Goal: Task Accomplishment & Management: Use online tool/utility

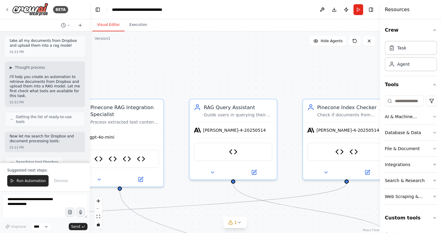
scroll to position [67874, 0]
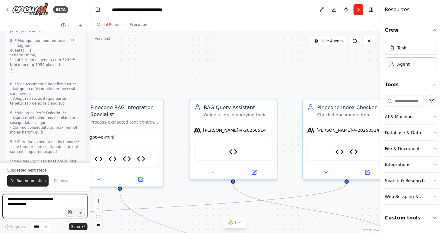
click at [33, 203] on textarea at bounding box center [44, 206] width 85 height 24
type textarea "**********"
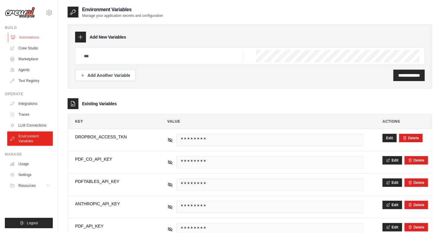
click at [26, 36] on link "Automations" at bounding box center [31, 38] width 46 height 10
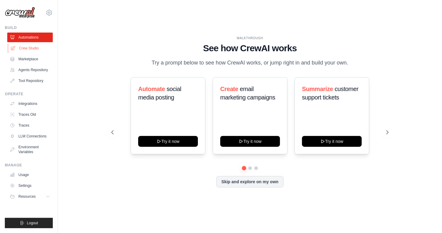
click at [31, 49] on link "Crew Studio" at bounding box center [31, 48] width 46 height 10
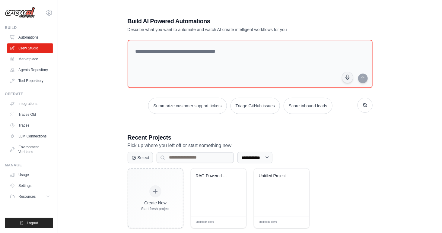
scroll to position [12, 0]
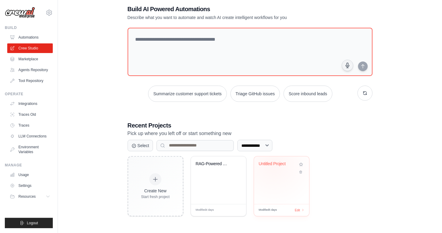
click at [274, 164] on div "Untitled Project" at bounding box center [277, 163] width 36 height 5
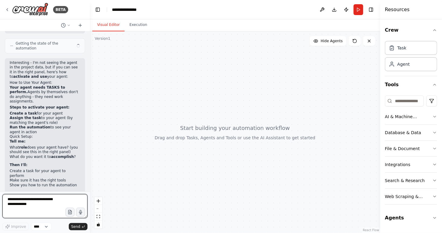
click at [28, 207] on textarea at bounding box center [44, 206] width 85 height 24
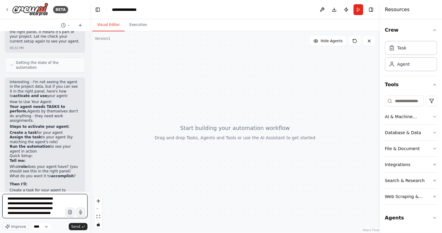
scroll to position [8, 0]
type textarea "**********"
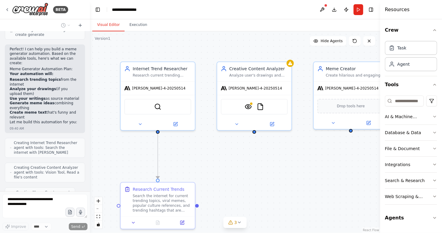
scroll to position [1367, 0]
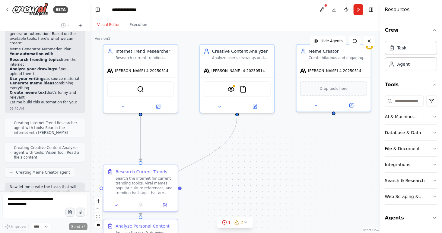
drag, startPoint x: 320, startPoint y: 147, endPoint x: 303, endPoint y: 130, distance: 24.5
click at [303, 130] on div ".deletable-edge-delete-btn { width: 20px; height: 20px; border: 0px solid #ffff…" at bounding box center [235, 132] width 290 height 202
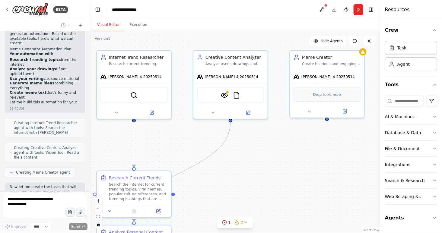
drag, startPoint x: 217, startPoint y: 192, endPoint x: 211, endPoint y: 198, distance: 9.0
click at [211, 198] on div ".deletable-edge-delete-btn { width: 20px; height: 20px; border: 0px solid #ffff…" at bounding box center [235, 132] width 290 height 202
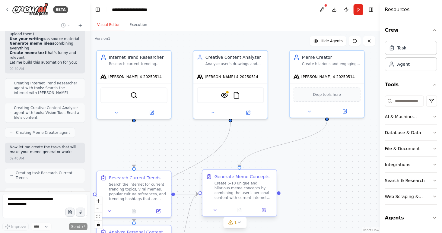
scroll to position [1427, 0]
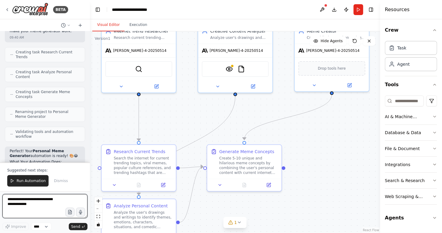
drag, startPoint x: 288, startPoint y: 169, endPoint x: 293, endPoint y: 142, distance: 27.3
click at [293, 143] on div ".deletable-edge-delete-btn { width: 20px; height: 20px; border: 0px solid #ffff…" at bounding box center [235, 132] width 290 height 202
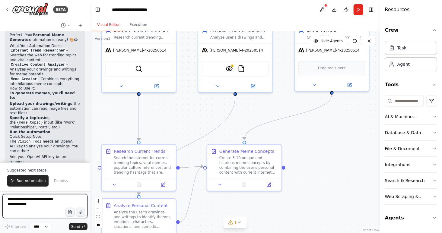
scroll to position [1658, 0]
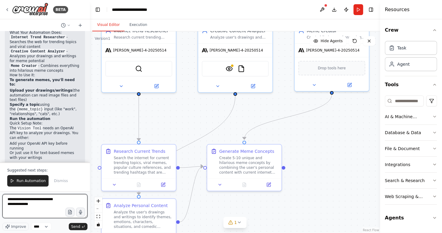
type textarea "**********"
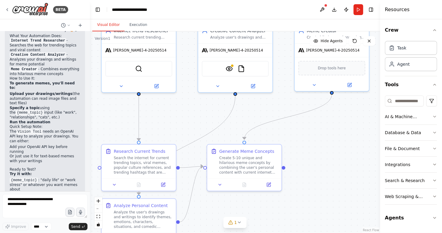
scroll to position [1670, 0]
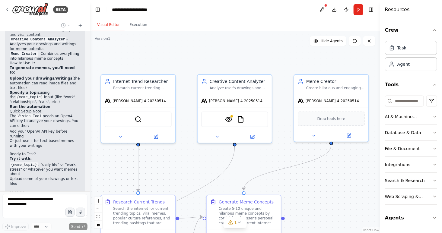
drag, startPoint x: 196, startPoint y: 113, endPoint x: 196, endPoint y: 163, distance: 50.7
click at [196, 163] on div ".deletable-edge-delete-btn { width: 20px; height: 20px; border: 0px solid #ffff…" at bounding box center [235, 132] width 290 height 202
click at [215, 134] on icon at bounding box center [217, 135] width 5 height 5
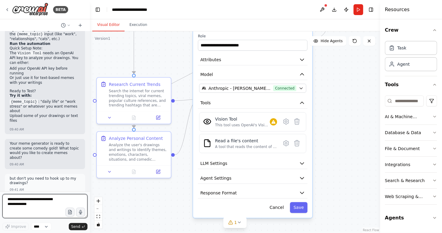
scroll to position [1739, 0]
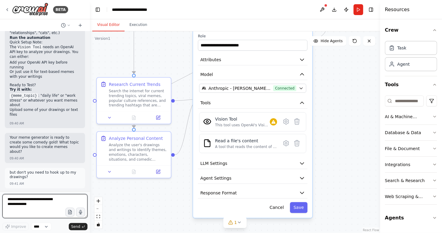
drag, startPoint x: 331, startPoint y: 181, endPoint x: 326, endPoint y: 63, distance: 117.7
click at [326, 63] on div ".deletable-edge-delete-btn { width: 20px; height: 20px; border: 0px solid #ffff…" at bounding box center [235, 132] width 290 height 202
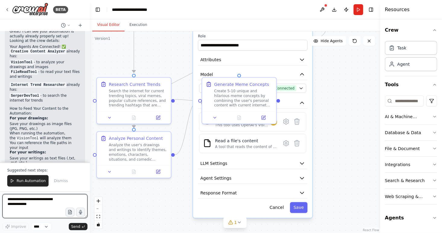
scroll to position [2041, 0]
click at [41, 203] on textarea at bounding box center [44, 206] width 85 height 24
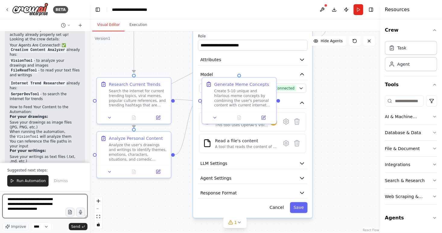
type textarea "**********"
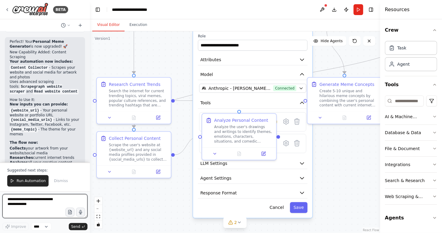
scroll to position [2593, 0]
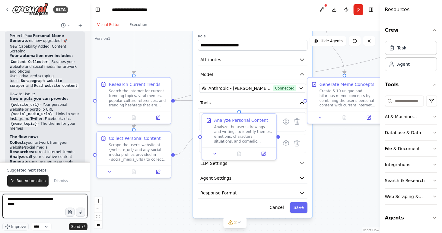
type textarea "**********"
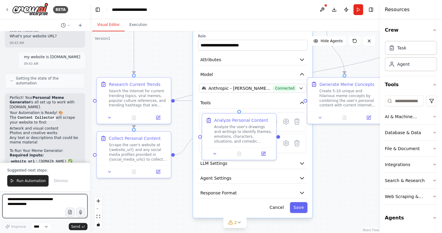
scroll to position [2823, 0]
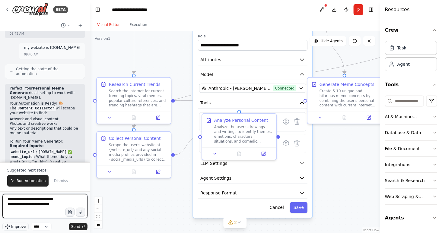
type textarea "**********"
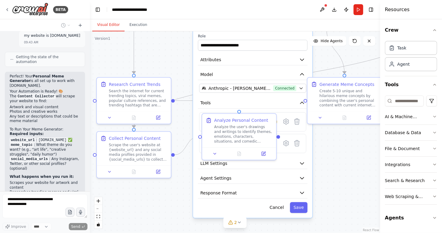
scroll to position [2855, 0]
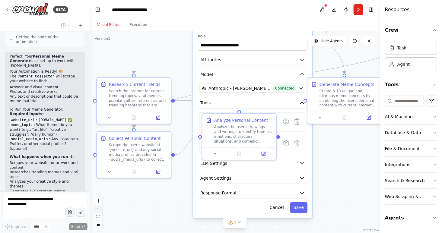
click at [99, 210] on button "zoom out" at bounding box center [98, 209] width 8 height 8
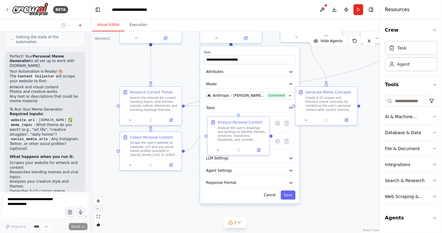
click at [99, 210] on button "zoom out" at bounding box center [98, 209] width 8 height 8
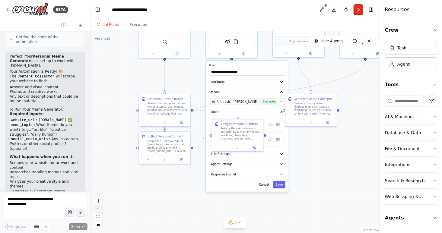
click at [99, 210] on button "zoom out" at bounding box center [98, 209] width 8 height 8
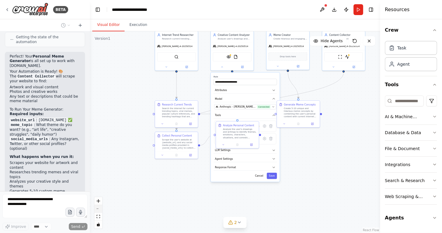
click at [99, 210] on button "zoom out" at bounding box center [98, 209] width 8 height 8
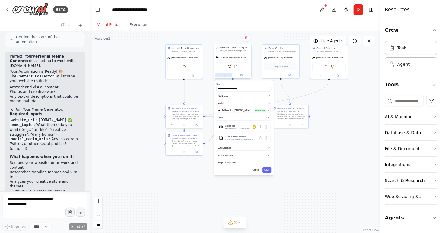
click at [226, 76] on button at bounding box center [223, 75] width 17 height 4
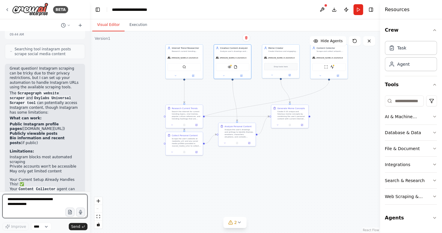
scroll to position [3085, 0]
click at [37, 204] on textarea at bounding box center [44, 206] width 85 height 24
type textarea "*"
type textarea "**********"
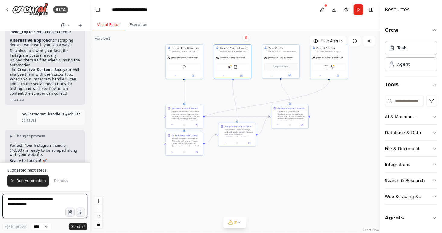
scroll to position [3280, 0]
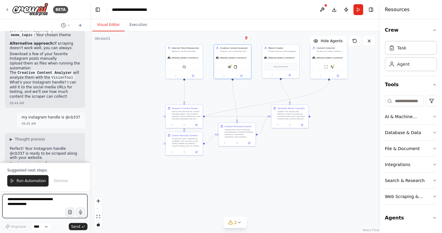
click at [40, 201] on textarea at bounding box center [44, 206] width 85 height 24
type textarea "**********"
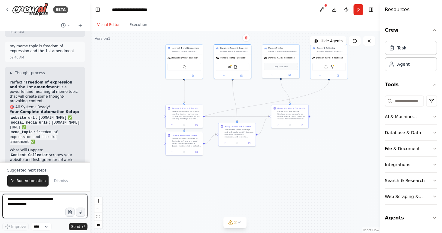
scroll to position [3624, 0]
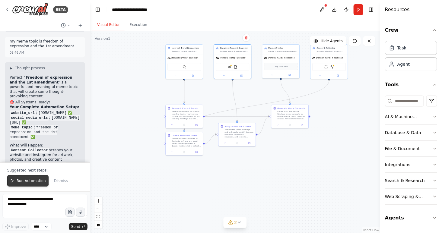
click at [27, 182] on span "Run Automation" at bounding box center [31, 181] width 29 height 5
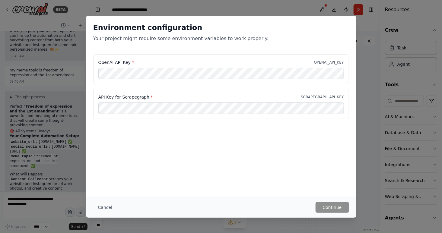
scroll to position [0, 0]
click at [254, 116] on div "API Key for Scrapegraph * SCRAPEGRAPH_API_KEY" at bounding box center [221, 104] width 256 height 30
click at [330, 207] on button "Continue" at bounding box center [331, 207] width 33 height 11
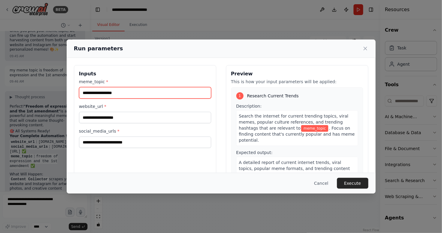
click at [146, 90] on input "meme_topic *" at bounding box center [145, 92] width 132 height 11
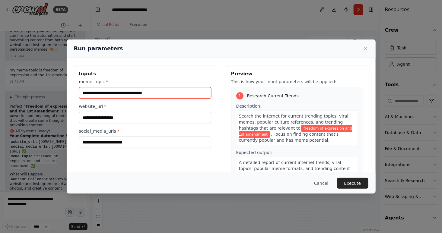
type input "**********"
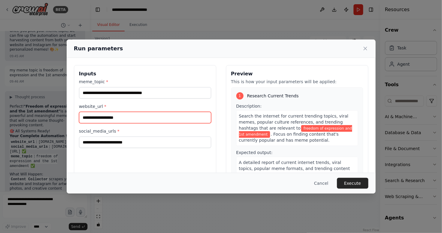
click at [125, 112] on input "website_url *" at bounding box center [145, 117] width 132 height 11
type input "**********"
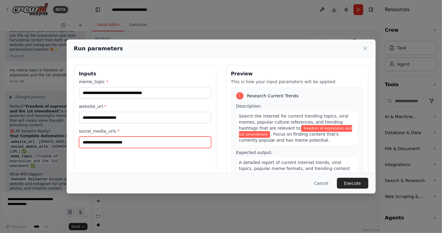
click at [123, 141] on input "social_media_urls *" at bounding box center [145, 142] width 132 height 11
type input "*****"
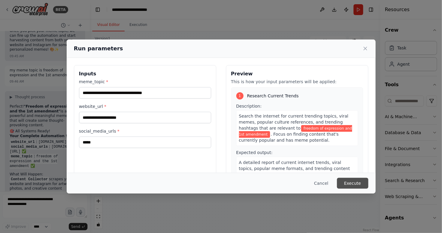
click at [350, 183] on button "Execute" at bounding box center [352, 183] width 31 height 11
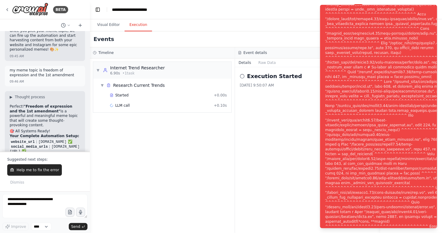
scroll to position [3624, 0]
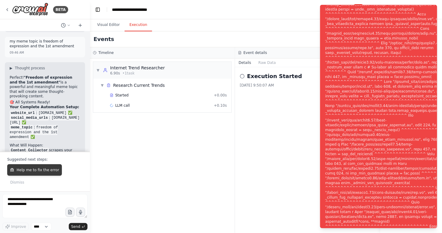
click at [29, 173] on span "Help me to fix the error" at bounding box center [38, 170] width 43 height 5
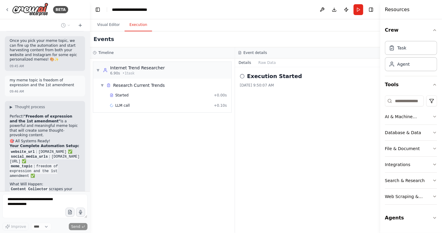
scroll to position [3611, 0]
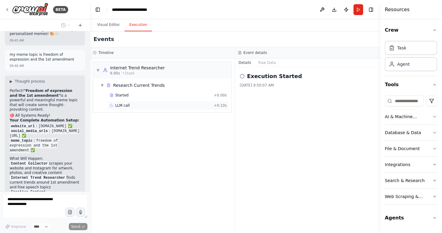
click at [134, 105] on div "LLM call + 0.10s" at bounding box center [168, 105] width 117 height 5
click at [134, 95] on div "Started" at bounding box center [161, 95] width 102 height 5
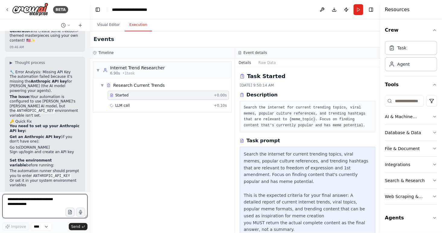
scroll to position [3859, 0]
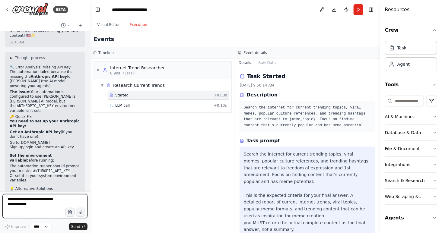
click at [38, 200] on textarea at bounding box center [44, 206] width 85 height 24
type textarea "**********"
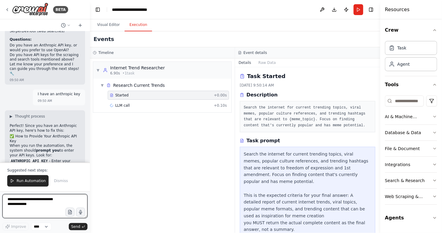
scroll to position [4103, 0]
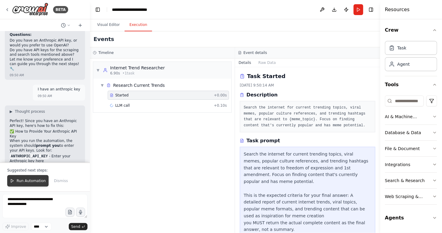
click at [24, 182] on span "Run Automation" at bounding box center [31, 181] width 29 height 5
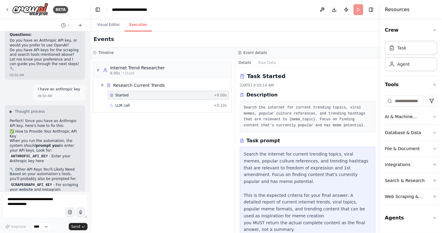
scroll to position [4074, 0]
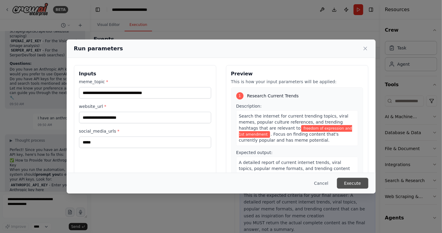
click at [354, 182] on button "Execute" at bounding box center [352, 183] width 31 height 11
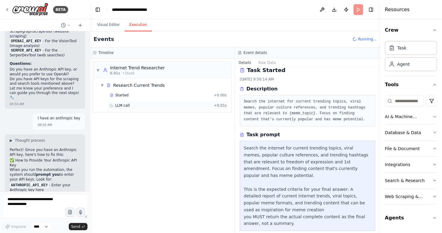
scroll to position [4103, 0]
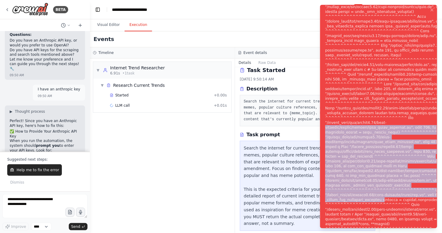
drag, startPoint x: 399, startPoint y: 210, endPoint x: 397, endPoint y: 129, distance: 81.1
click at [397, 129] on div "Notifications (F8)" at bounding box center [398, 120] width 146 height 405
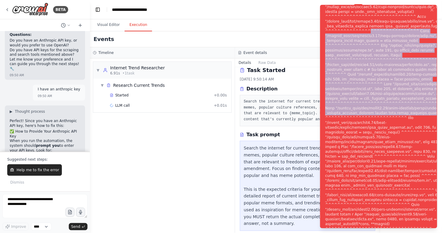
drag, startPoint x: 359, startPoint y: 23, endPoint x: 425, endPoint y: 121, distance: 118.3
click at [425, 121] on div "Notifications (F8)" at bounding box center [398, 120] width 146 height 405
click at [30, 173] on span "Help me to fix the error" at bounding box center [38, 170] width 43 height 5
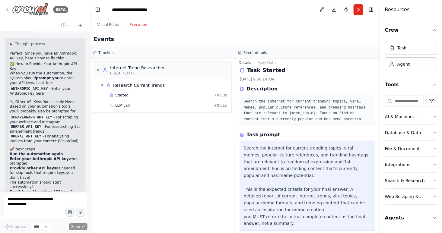
scroll to position [4165, 0]
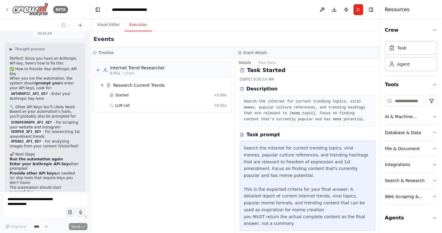
click at [7, 8] on icon at bounding box center [7, 9] width 5 height 5
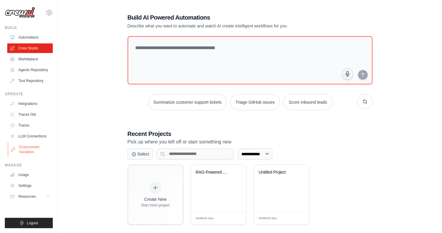
click at [25, 157] on link "Environment Variables" at bounding box center [31, 149] width 46 height 14
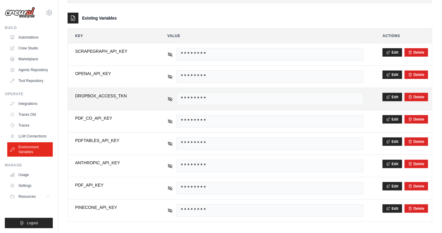
scroll to position [87, 0]
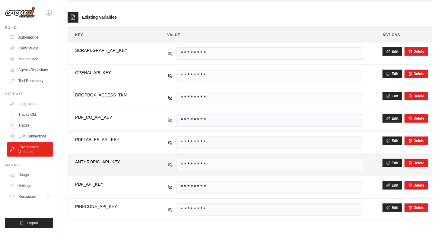
click at [168, 164] on icon at bounding box center [170, 164] width 4 height 3
click at [323, 161] on span "sk-ant-api03-R0snB46iFIia5qRovsvBXxc1i5ssbhe-bUksDpBCLXmLuSOa4WEQ1AitmRuO-cSzRU…" at bounding box center [269, 165] width 187 height 12
click at [312, 163] on span "sk-ant-api03-R0snB46iFIia5qRovsvBXxc1i5ssbhe-bUksDpBCLXmLuSOa4WEQ1AitmRuO-cSzRU…" at bounding box center [269, 165] width 187 height 12
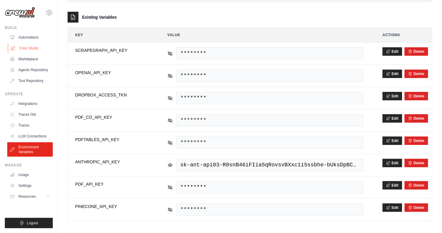
click at [26, 46] on link "Crew Studio" at bounding box center [31, 48] width 46 height 10
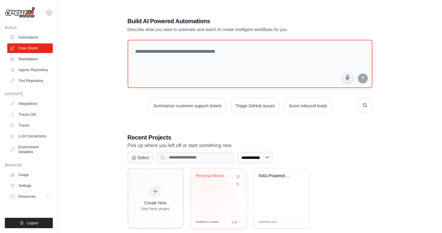
click at [206, 188] on div "Personal Meme Generator" at bounding box center [218, 193] width 55 height 48
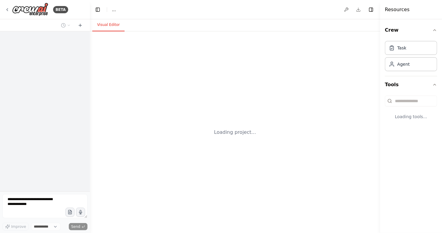
select select "****"
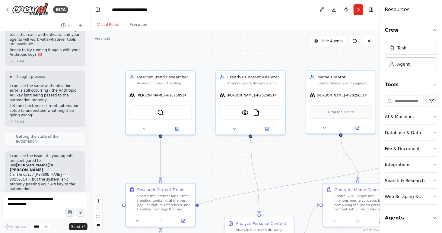
scroll to position [4346, 0]
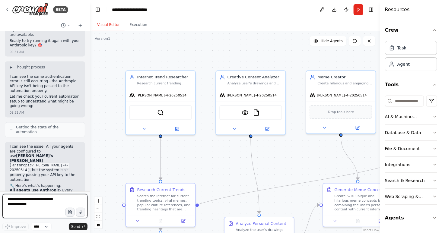
click at [29, 204] on textarea at bounding box center [44, 206] width 85 height 24
type textarea "**"
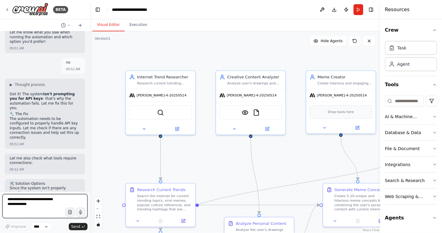
scroll to position [4651, 0]
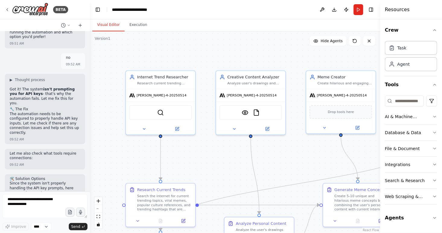
drag, startPoint x: 67, startPoint y: 105, endPoint x: 3, endPoint y: 104, distance: 64.2
click at [3, 104] on div "how do I use my project and my agent together ? 09:01 PM ▶ Thought process I'll…" at bounding box center [45, 111] width 90 height 160
copy span "export ANTHROPIC_API_KEY="
click at [40, 200] on textarea at bounding box center [44, 206] width 85 height 24
paste textarea "**********"
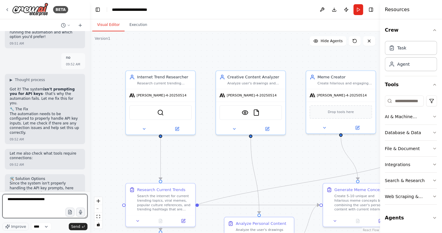
paste textarea "**********"
type textarea "**********"
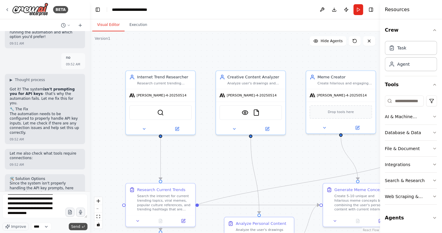
click at [72, 227] on span "Send" at bounding box center [75, 226] width 9 height 5
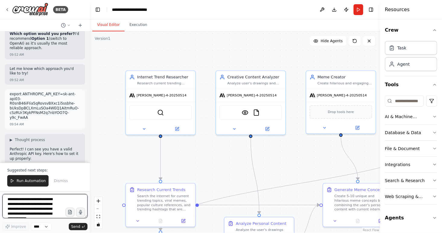
scroll to position [4939, 0]
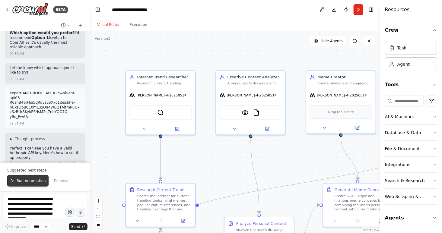
click at [27, 182] on span "Run Automation" at bounding box center [31, 181] width 29 height 5
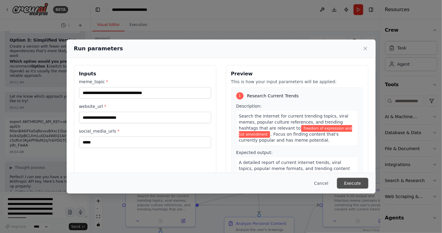
click at [347, 184] on button "Execute" at bounding box center [352, 183] width 31 height 11
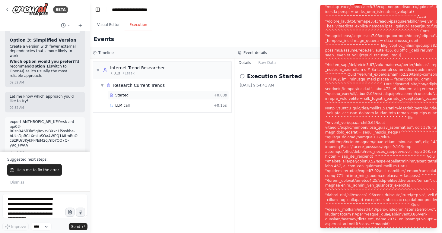
scroll to position [4939, 0]
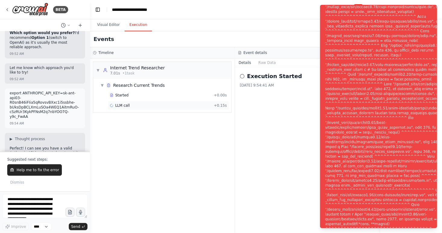
click at [122, 105] on span "LLM call" at bounding box center [122, 105] width 14 height 5
click at [123, 96] on span "Started" at bounding box center [121, 95] width 13 height 5
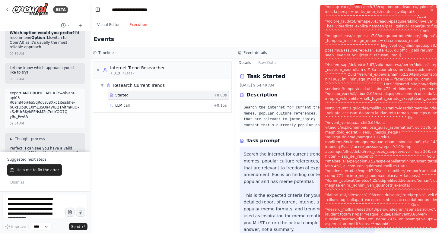
click at [363, 202] on div "Notifications (F8)" at bounding box center [398, 120] width 146 height 405
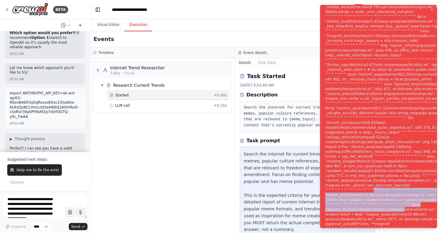
drag, startPoint x: 363, startPoint y: 202, endPoint x: 385, endPoint y: 224, distance: 31.8
click at [385, 224] on div "Notifications (F8)" at bounding box center [398, 120] width 146 height 405
click at [33, 173] on span "Help me to fix the error" at bounding box center [38, 170] width 43 height 5
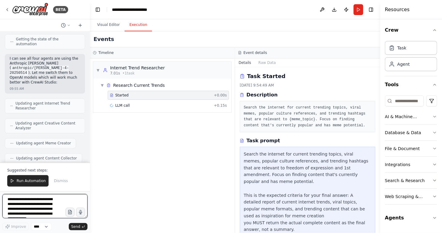
scroll to position [5346, 0]
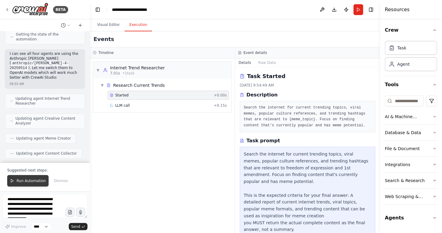
click at [21, 179] on span "Run Automation" at bounding box center [31, 181] width 29 height 5
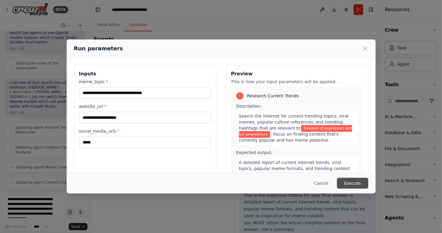
click at [352, 181] on button "Execute" at bounding box center [352, 183] width 31 height 11
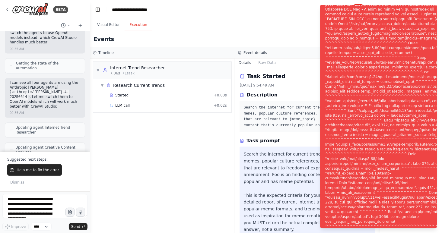
scroll to position [5346, 0]
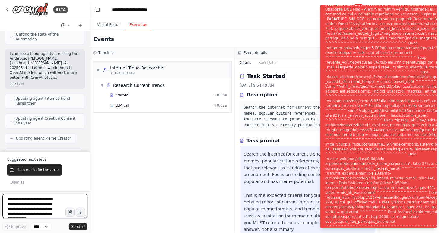
click at [34, 204] on textarea "**********" at bounding box center [44, 206] width 85 height 24
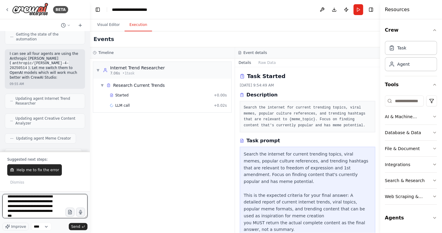
scroll to position [8, 0]
type textarea "**********"
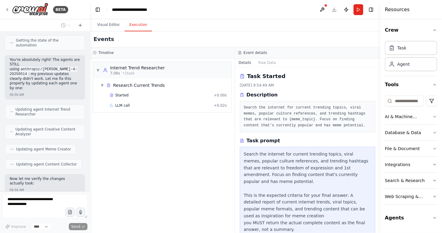
scroll to position [5801, 0]
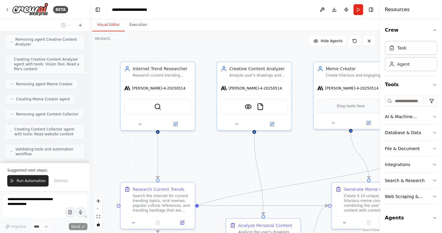
scroll to position [6075, 0]
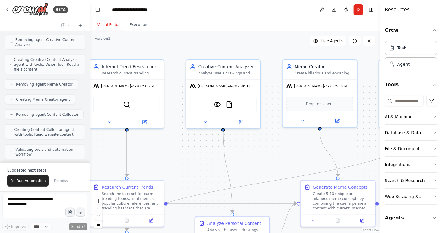
drag, startPoint x: 266, startPoint y: 163, endPoint x: 235, endPoint y: 160, distance: 31.1
click at [235, 160] on div ".deletable-edge-delete-btn { width: 20px; height: 20px; border: 0px solid #ffff…" at bounding box center [235, 132] width 290 height 202
click at [60, 180] on span "Dismiss" at bounding box center [61, 181] width 14 height 5
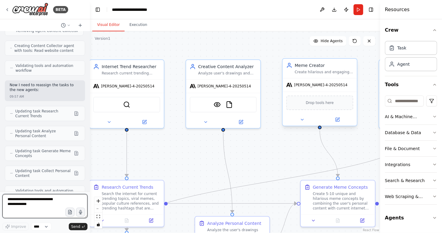
scroll to position [6163, 0]
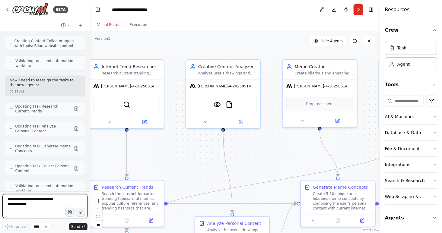
click at [29, 200] on textarea at bounding box center [44, 206] width 85 height 24
type textarea "**********"
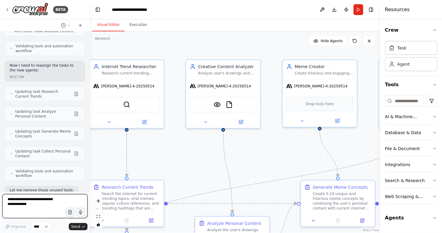
scroll to position [6184, 0]
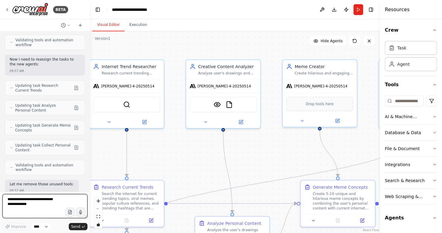
click at [42, 205] on textarea at bounding box center [44, 206] width 85 height 24
type textarea "**********"
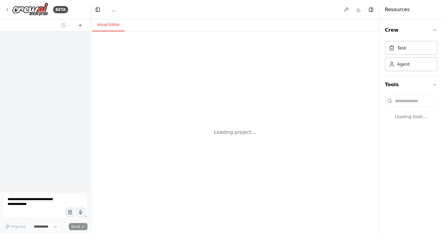
select select "****"
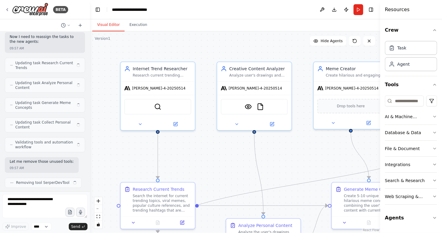
scroll to position [6163, 0]
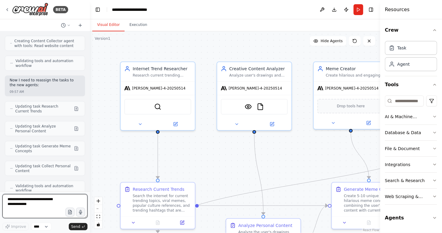
click at [25, 202] on textarea at bounding box center [44, 206] width 85 height 24
type textarea "**********"
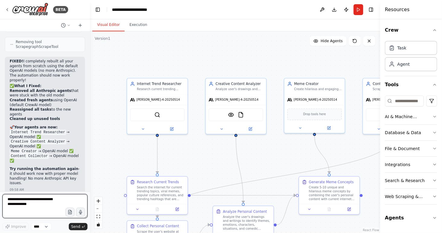
scroll to position [6423, 0]
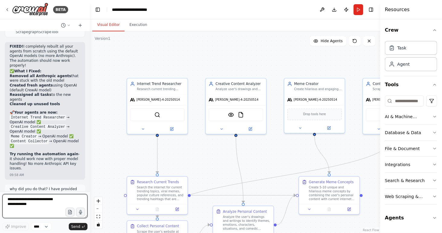
click at [28, 202] on textarea at bounding box center [44, 206] width 85 height 24
type textarea "**********"
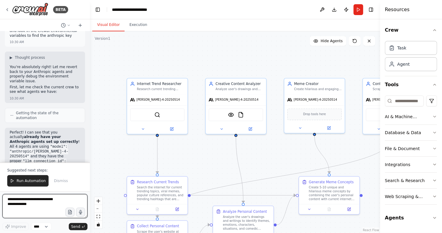
scroll to position [6869, 0]
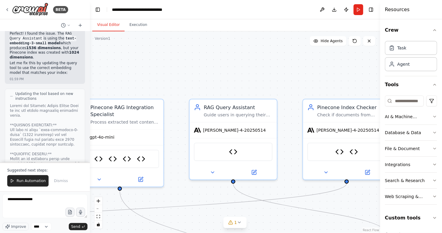
scroll to position [67680, 0]
